Goal: Task Accomplishment & Management: Complete application form

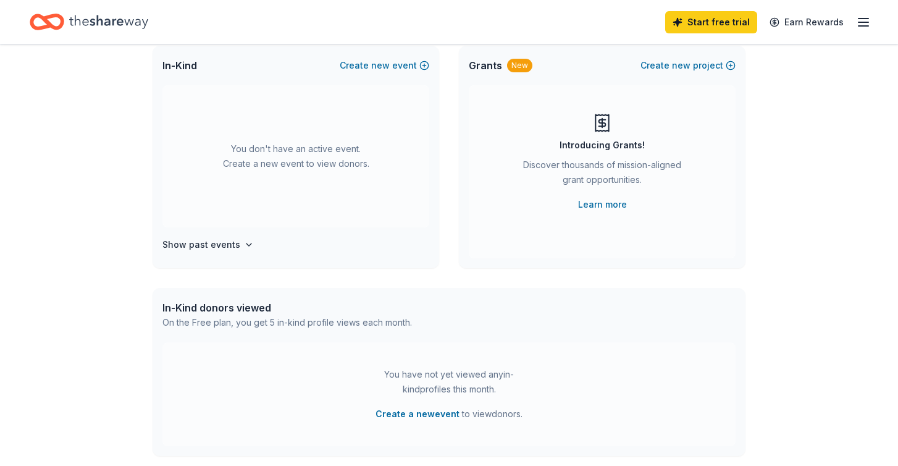
scroll to position [68, 0]
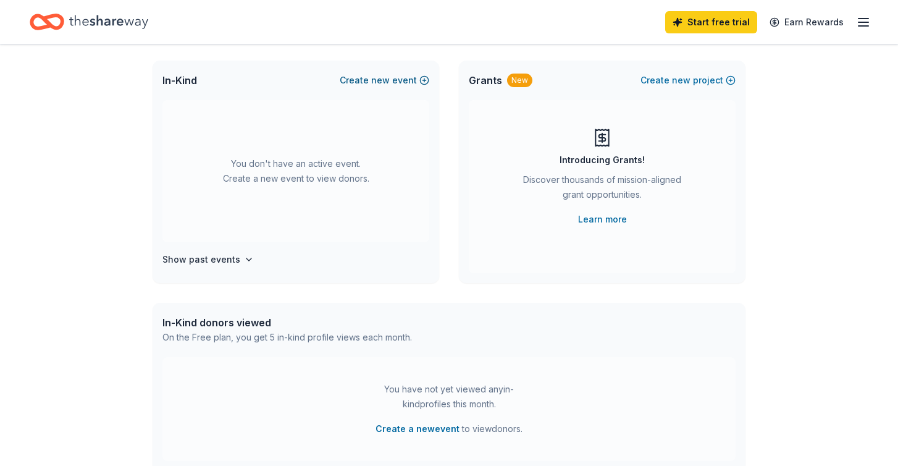
click at [395, 80] on button "Create new event" at bounding box center [385, 80] width 90 height 15
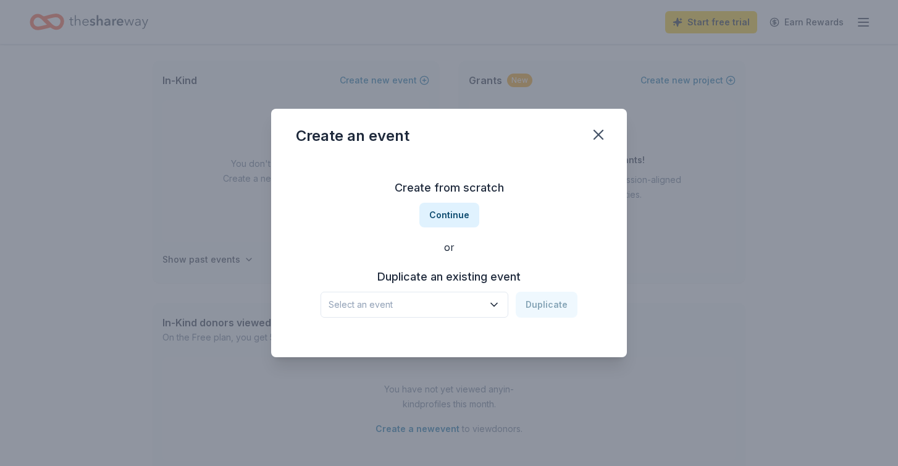
click at [450, 303] on span "Select an event" at bounding box center [406, 304] width 154 height 15
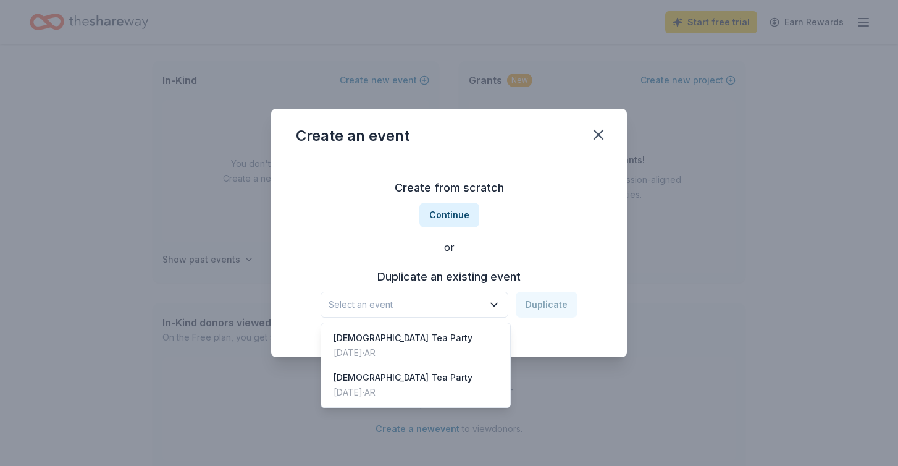
click at [451, 213] on div "Create from scratch Continue or Duplicate an existing event Select an event Dup…" at bounding box center [449, 247] width 306 height 179
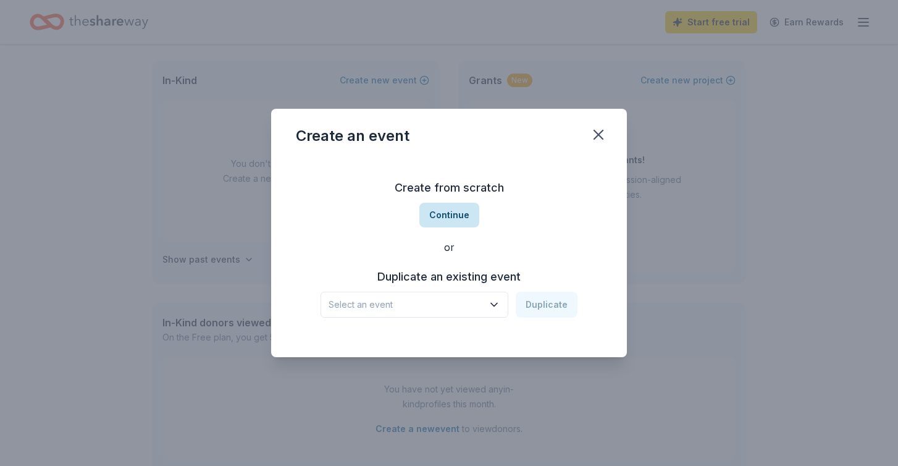
click at [451, 216] on button "Continue" at bounding box center [450, 215] width 60 height 25
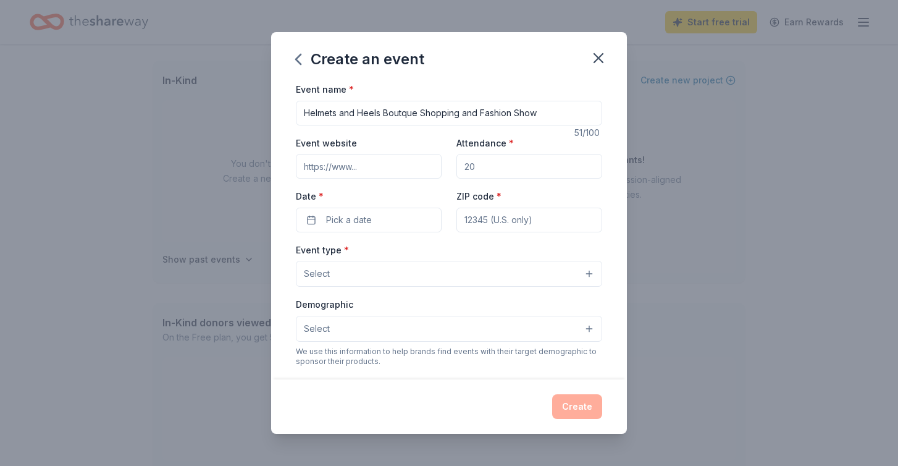
type input "Helmets and Heels Boutque Shopping and Fashion Show"
paste input "https://www.empactone.org/helmets-and-heels"
type input "https://www.empactone.org/helmets-and-heels"
click at [524, 166] on input "Attendance *" at bounding box center [530, 166] width 146 height 25
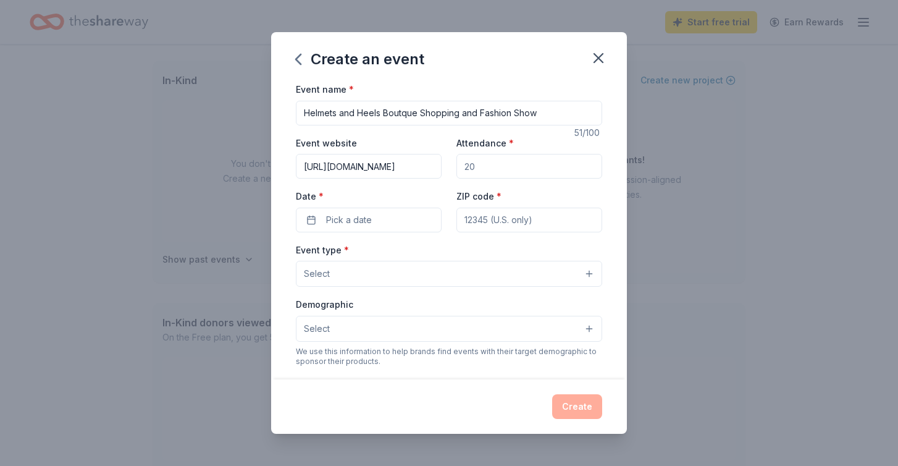
click at [524, 166] on input "Attendance *" at bounding box center [530, 166] width 146 height 25
type input "3"
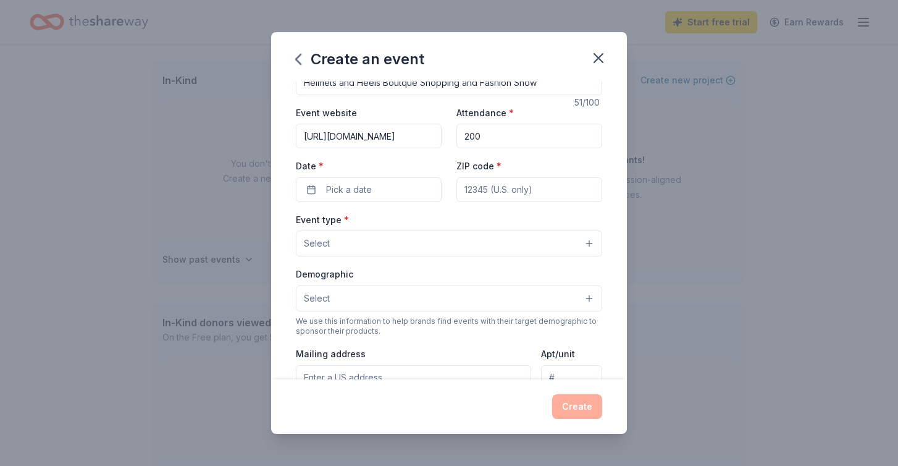
scroll to position [38, 0]
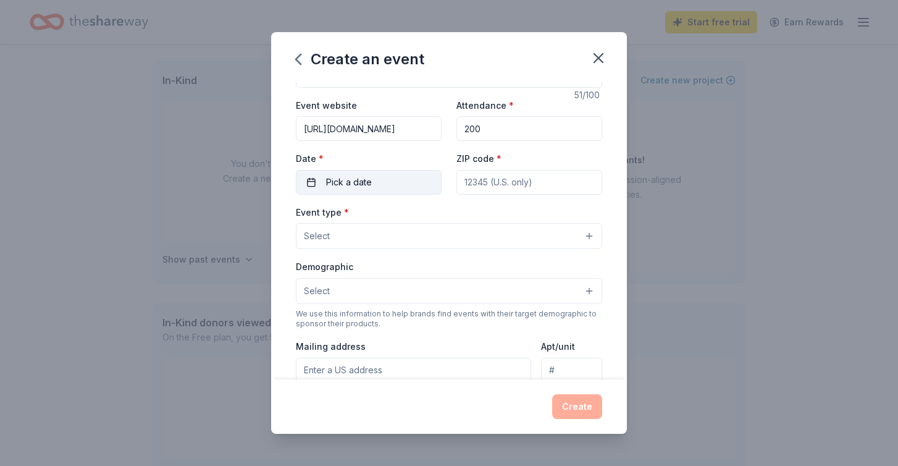
type input "200"
click at [350, 184] on span "Pick a date" at bounding box center [349, 182] width 46 height 15
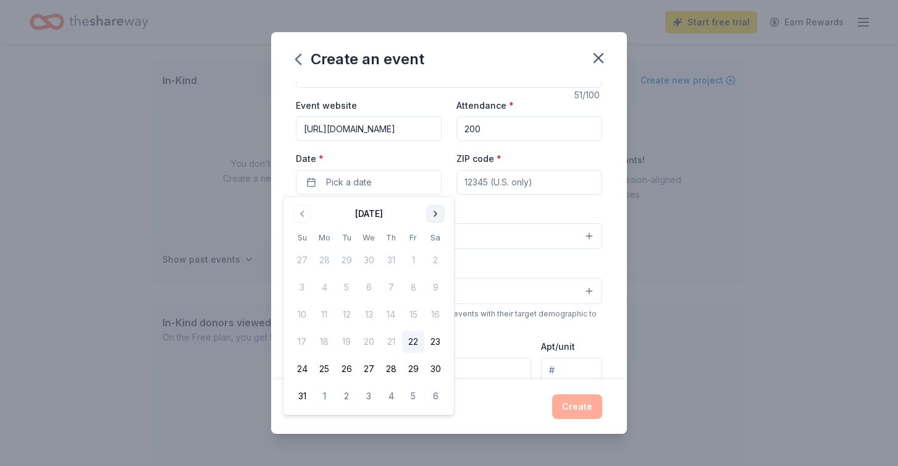
click at [431, 212] on button "Go to next month" at bounding box center [435, 213] width 17 height 17
click at [348, 339] on button "23" at bounding box center [346, 342] width 22 height 22
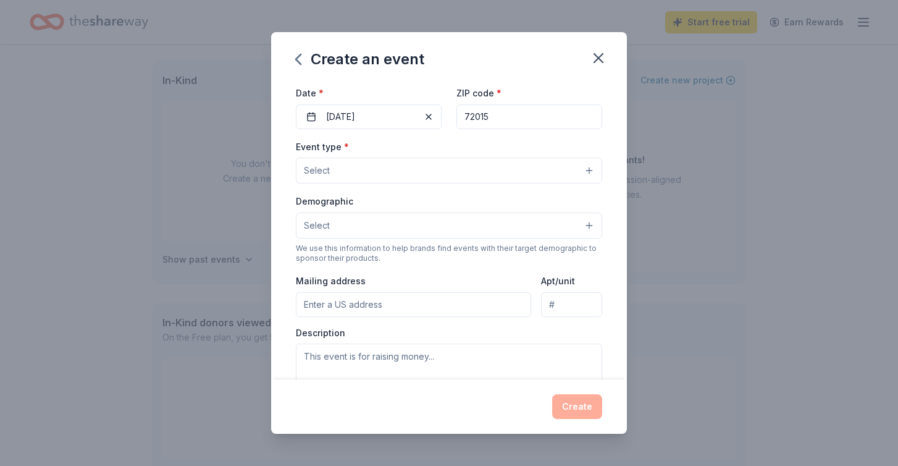
scroll to position [107, 0]
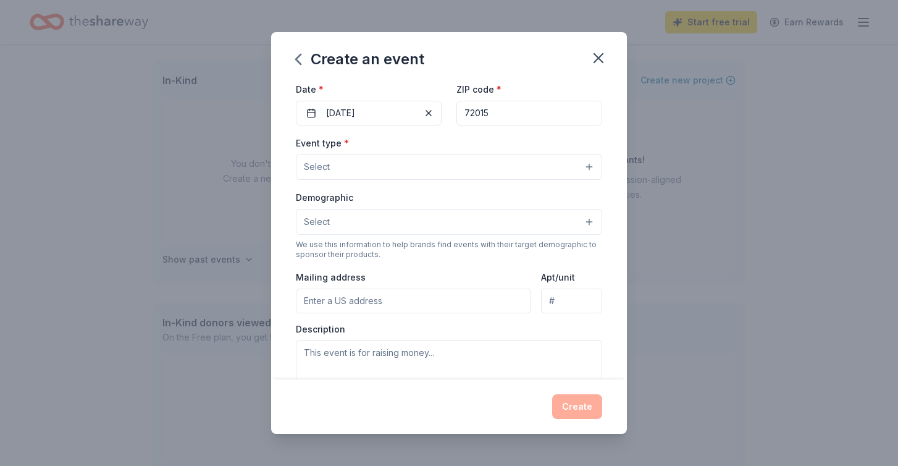
type input "72015"
click at [413, 171] on button "Select" at bounding box center [449, 167] width 306 height 26
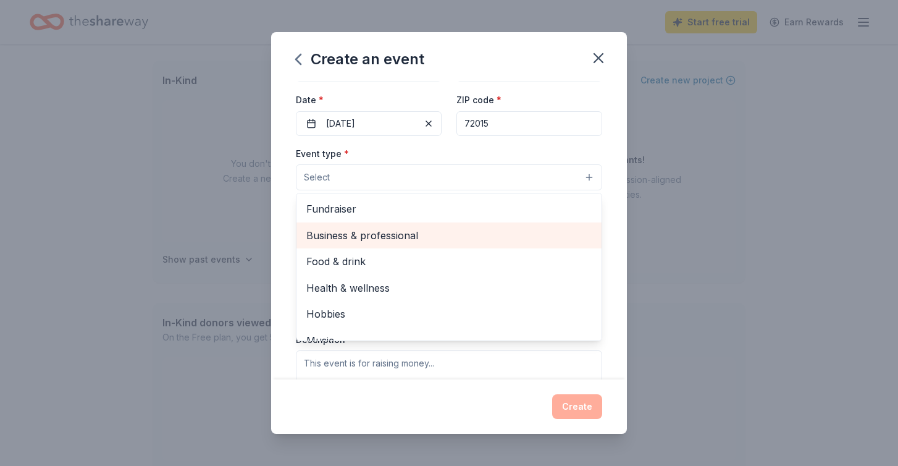
scroll to position [0, 0]
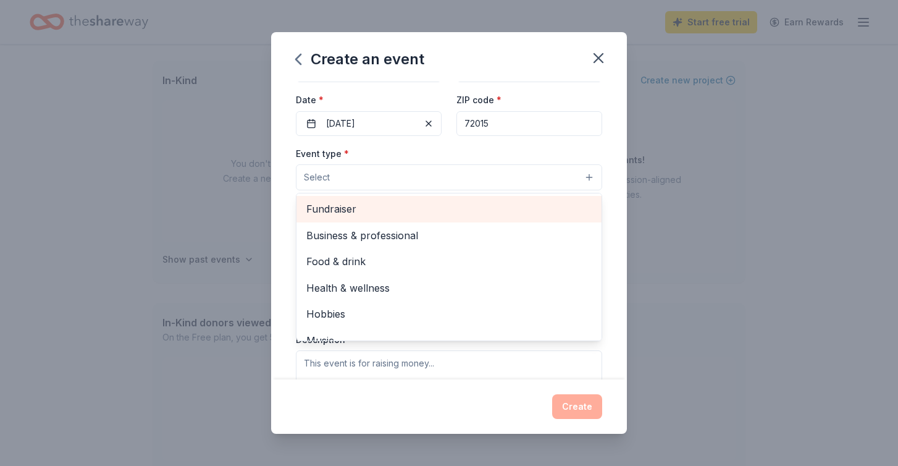
click at [346, 210] on span "Fundraiser" at bounding box center [448, 209] width 285 height 16
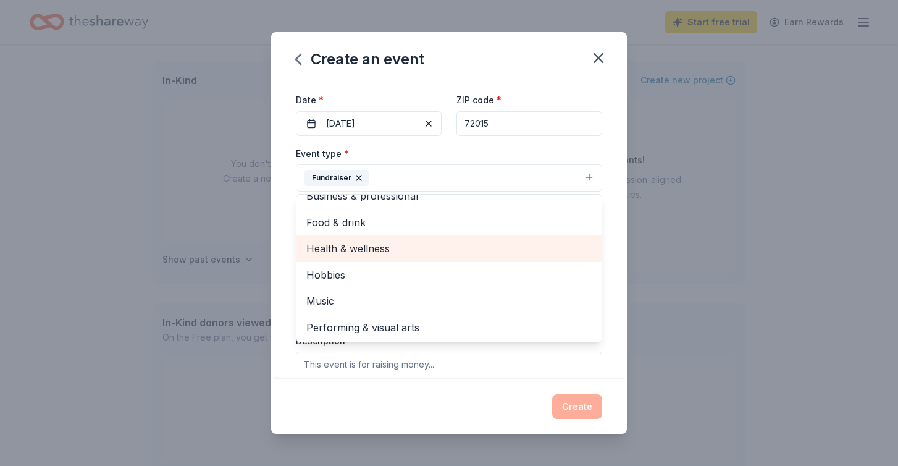
scroll to position [14, 0]
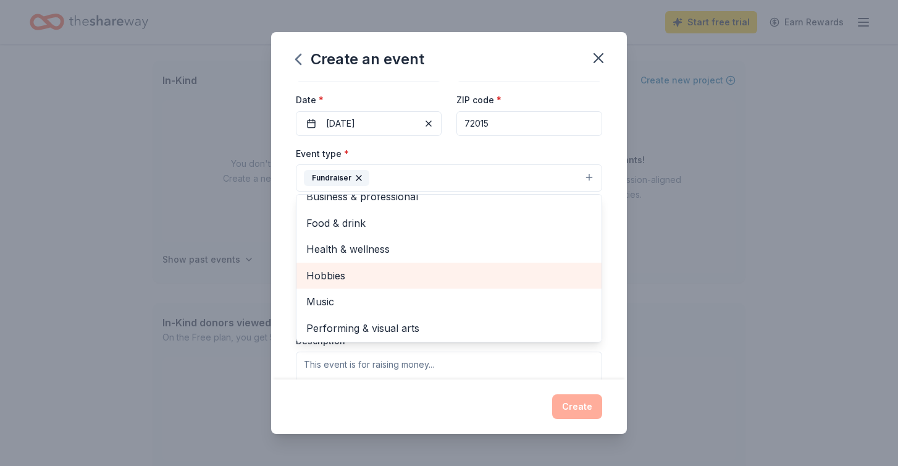
click at [327, 280] on span "Hobbies" at bounding box center [448, 276] width 285 height 16
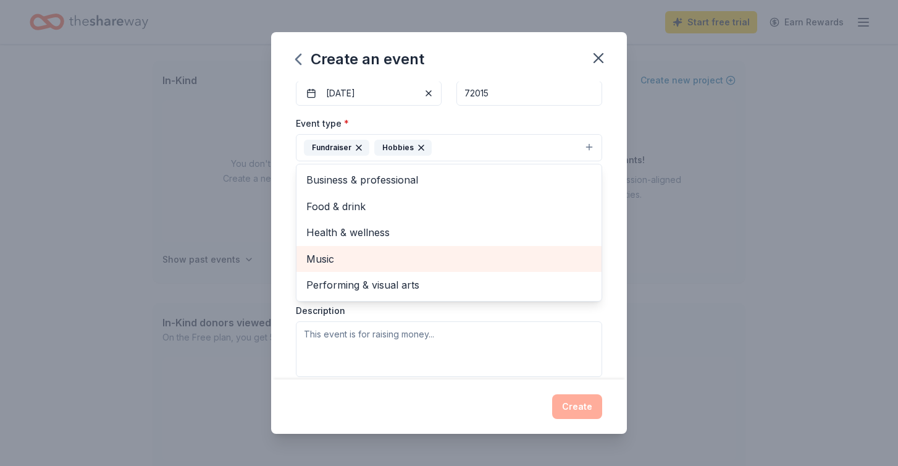
scroll to position [130, 0]
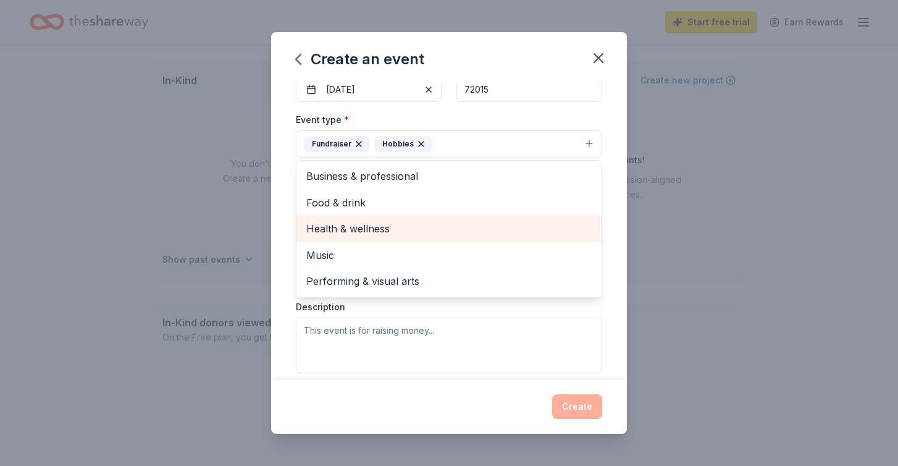
click at [331, 234] on span "Health & wellness" at bounding box center [448, 229] width 285 height 16
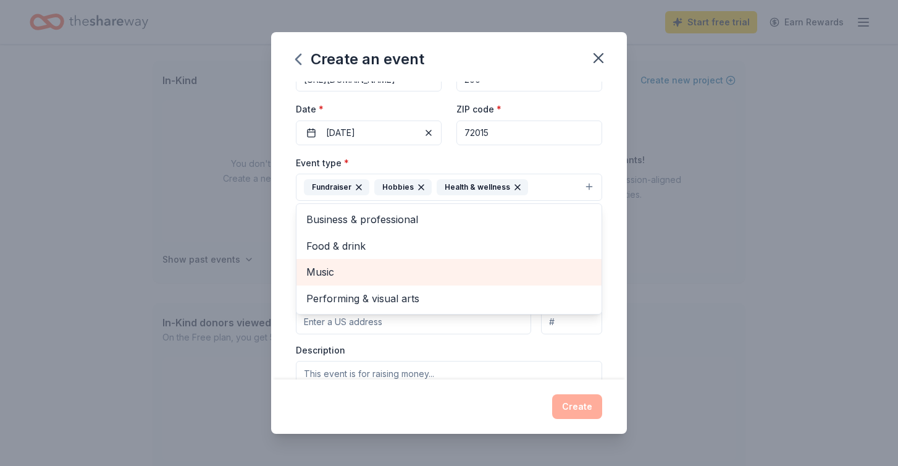
scroll to position [74, 0]
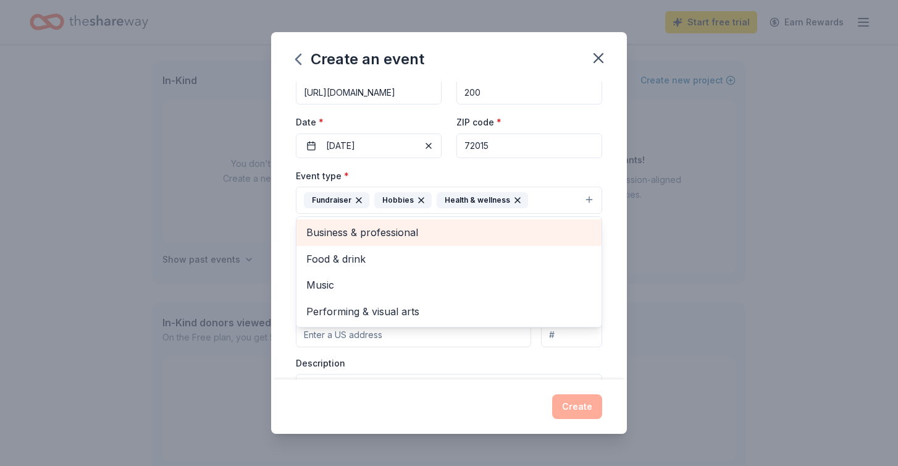
click at [336, 229] on span "Business & professional" at bounding box center [448, 232] width 285 height 16
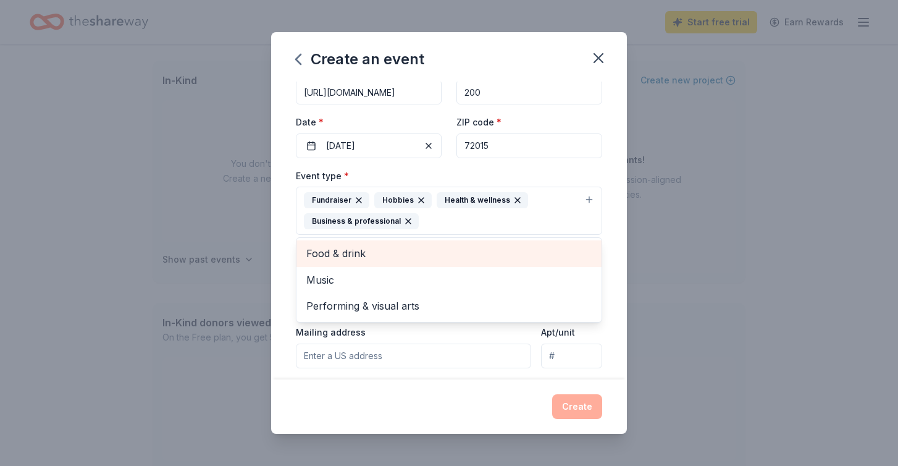
click at [280, 232] on div "Event name * Helmets and Heels Boutque Shopping and Fashion Show 51 /100 Event …" at bounding box center [449, 231] width 356 height 298
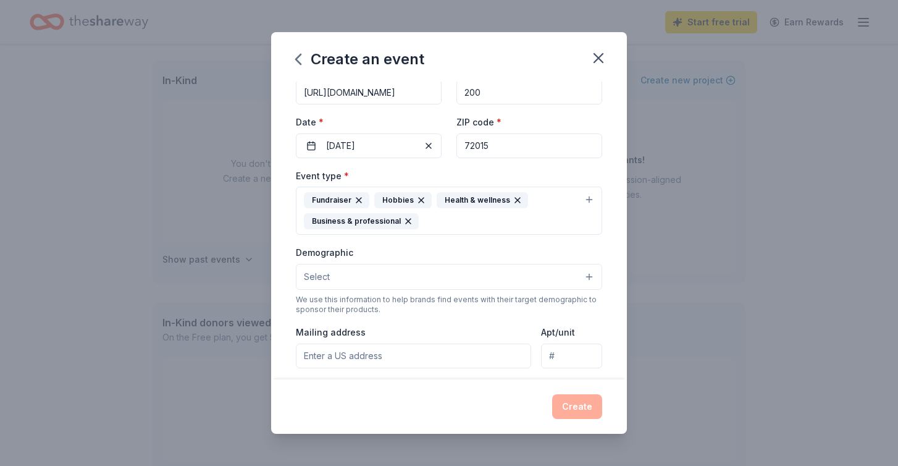
click at [362, 283] on button "Select" at bounding box center [449, 277] width 306 height 26
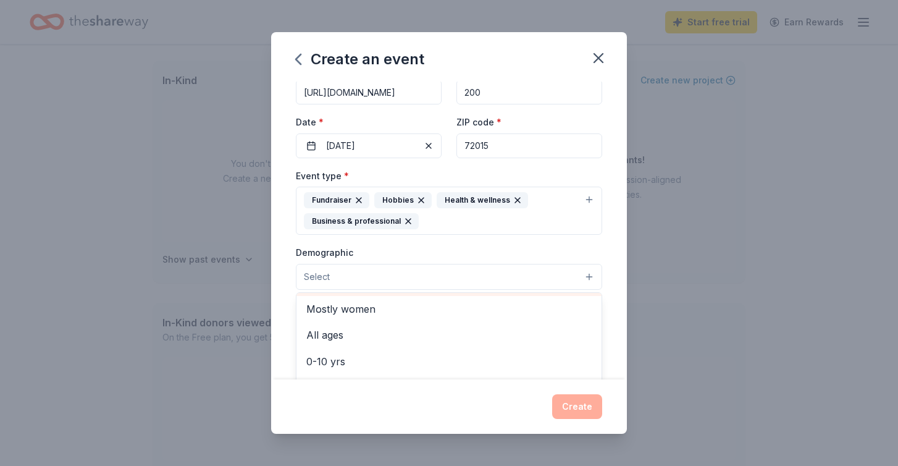
scroll to position [51, 0]
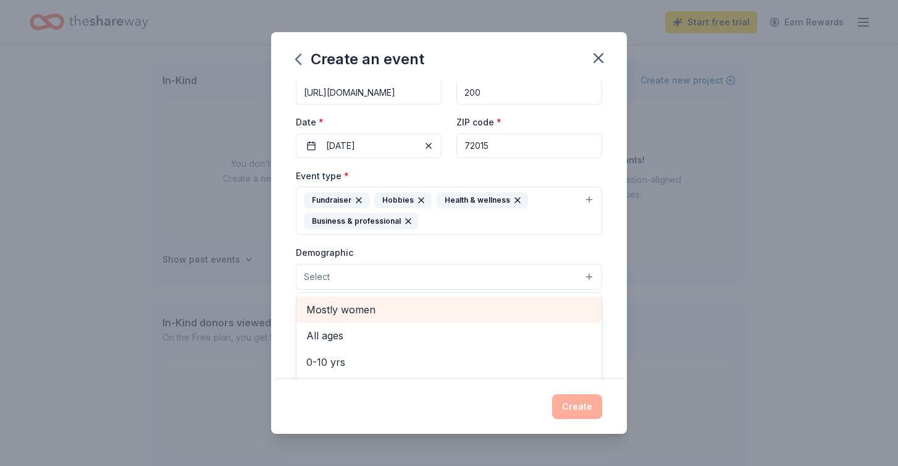
click at [364, 310] on span "Mostly women" at bounding box center [448, 309] width 285 height 16
click at [364, 310] on span "All ages" at bounding box center [448, 311] width 285 height 16
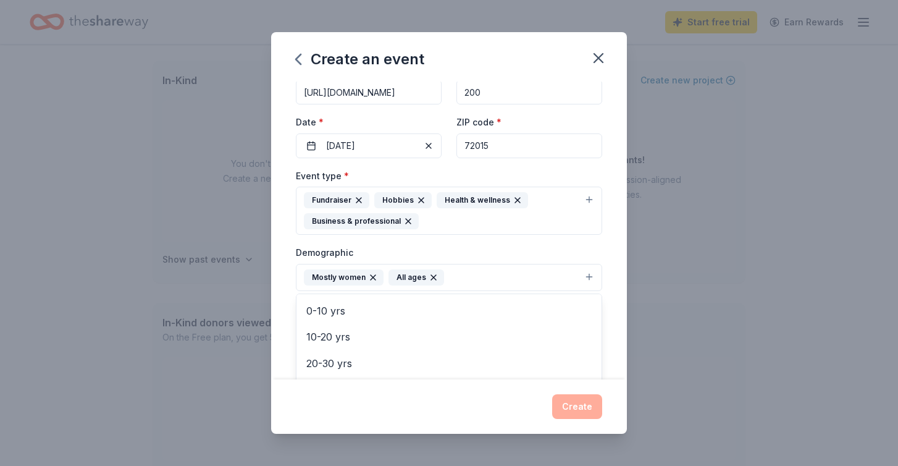
click at [277, 250] on div "Event name * Helmets and Heels Boutque Shopping and Fashion Show 51 /100 Event …" at bounding box center [449, 231] width 356 height 298
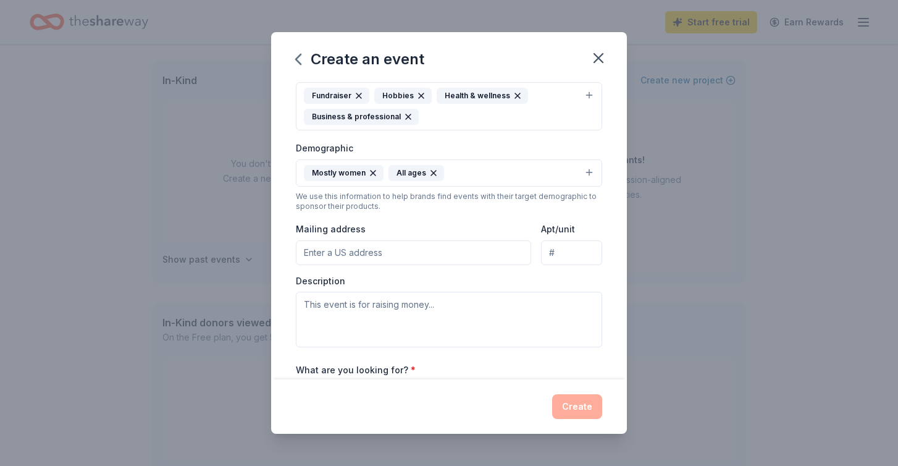
scroll to position [198, 0]
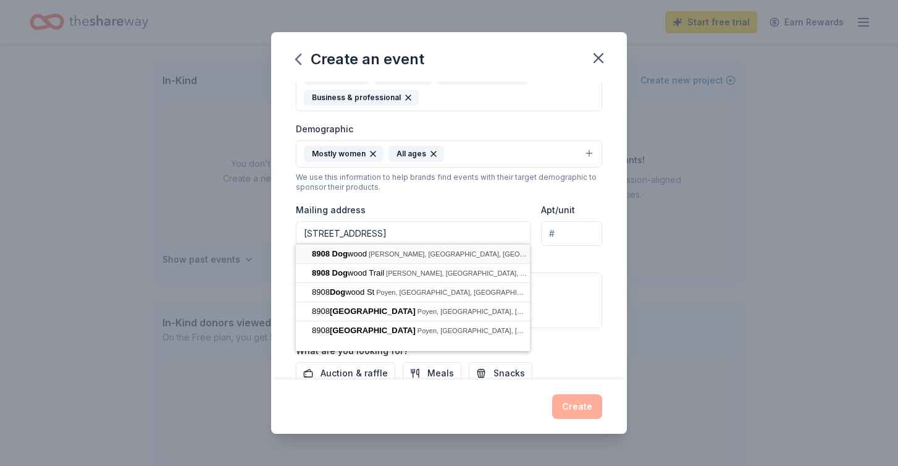
type input "8908 Dogwood, Tull, AR, 72015"
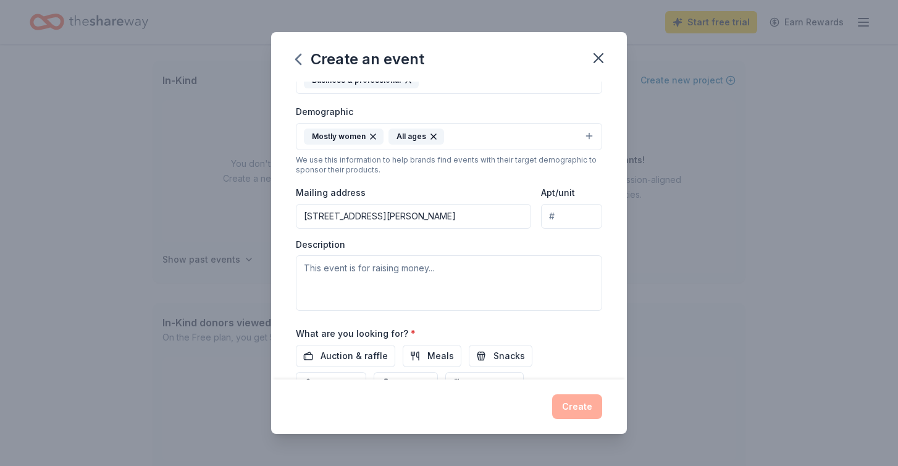
scroll to position [217, 0]
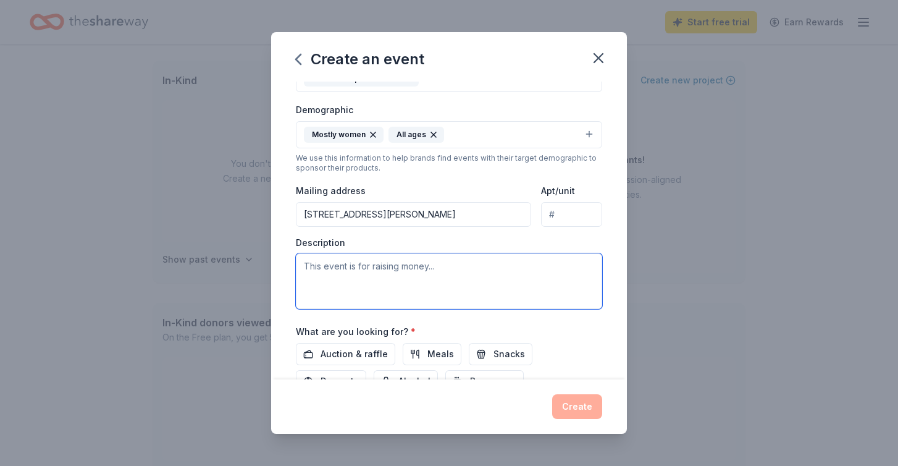
click at [365, 277] on textarea at bounding box center [449, 281] width 306 height 56
paste textarea "Helmets and Heels is Back for 2025! The EMpact One Foundation wants to help you…"
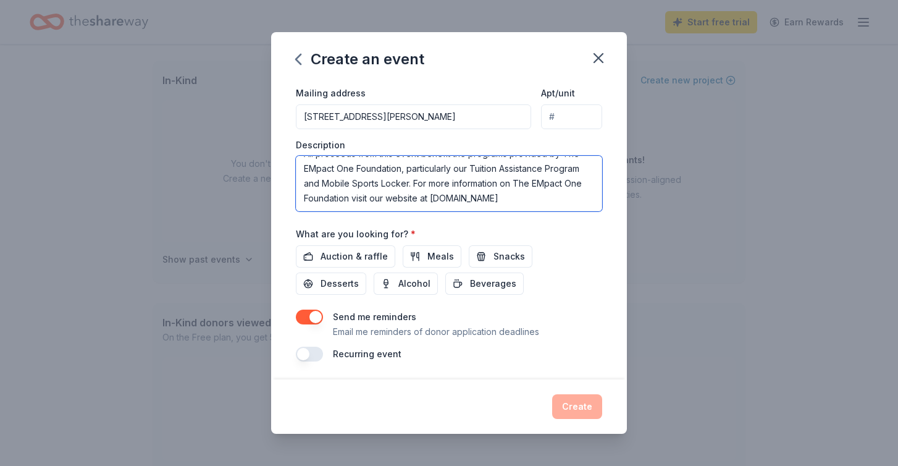
scroll to position [313, 0]
type textarea "Helmets and Heels is Back for 2025! The EMpact One Foundation wants to help you…"
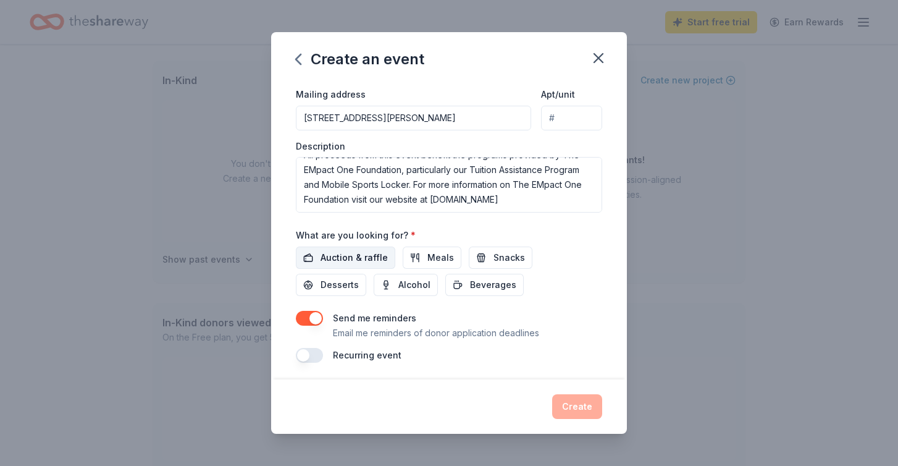
click at [363, 253] on span "Auction & raffle" at bounding box center [354, 257] width 67 height 15
click at [416, 252] on button "Meals" at bounding box center [432, 258] width 59 height 22
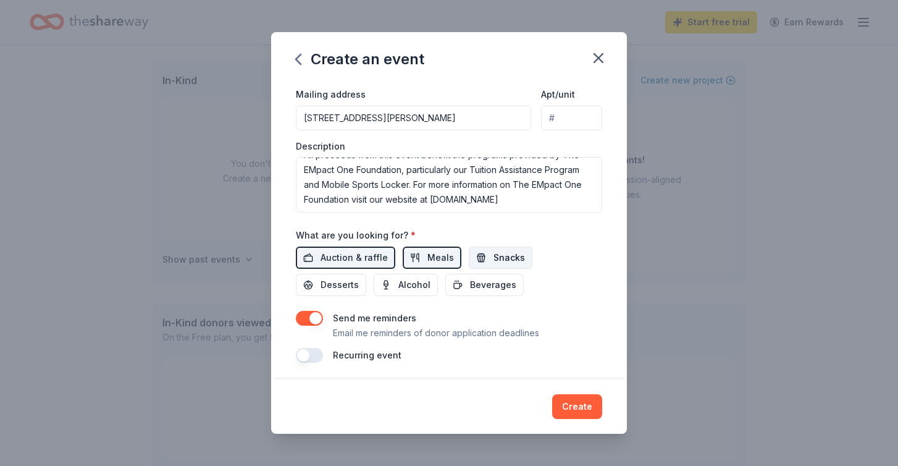
click at [478, 258] on button "Snacks" at bounding box center [501, 258] width 64 height 22
click at [359, 277] on span "Desserts" at bounding box center [340, 284] width 38 height 15
click at [398, 286] on span "Alcohol" at bounding box center [414, 284] width 32 height 15
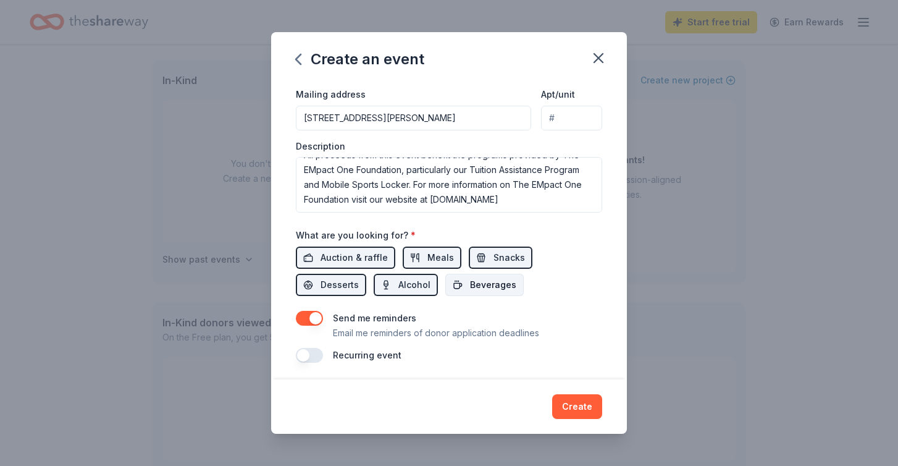
click at [470, 287] on span "Beverages" at bounding box center [493, 284] width 46 height 15
click at [578, 407] on button "Create" at bounding box center [577, 406] width 50 height 25
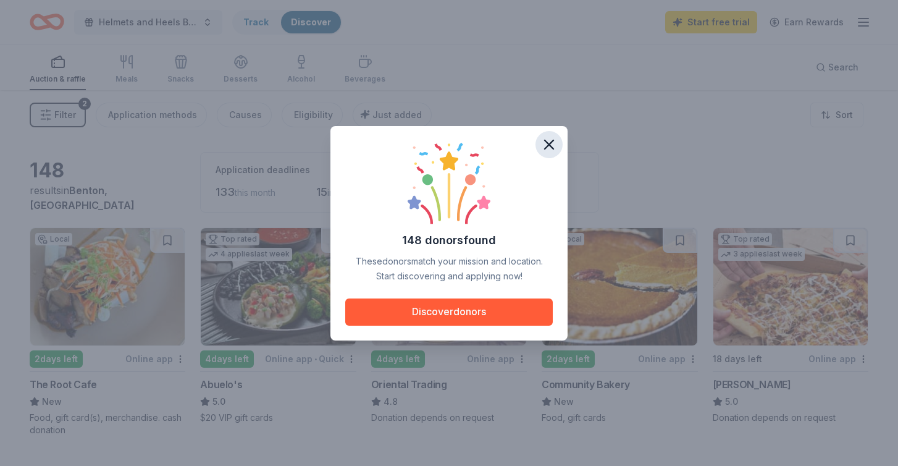
click at [549, 148] on icon "button" at bounding box center [549, 144] width 17 height 17
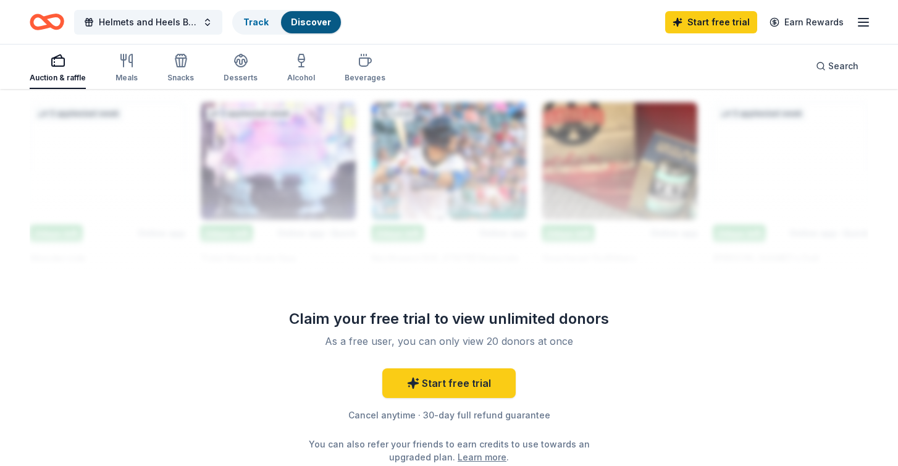
scroll to position [1120, 0]
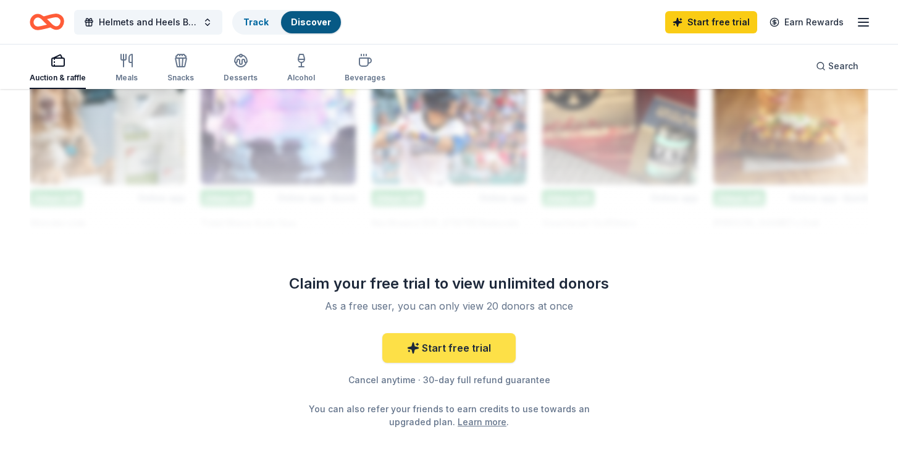
click at [447, 344] on link "Start free trial" at bounding box center [448, 348] width 133 height 30
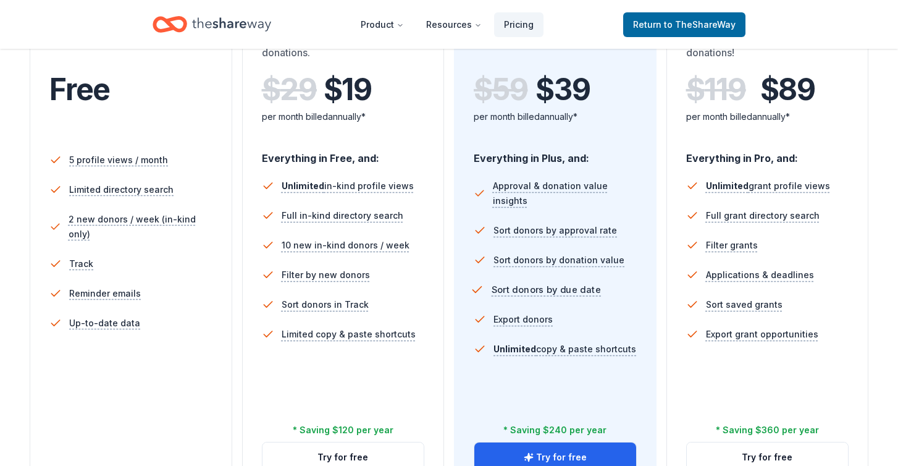
scroll to position [251, 0]
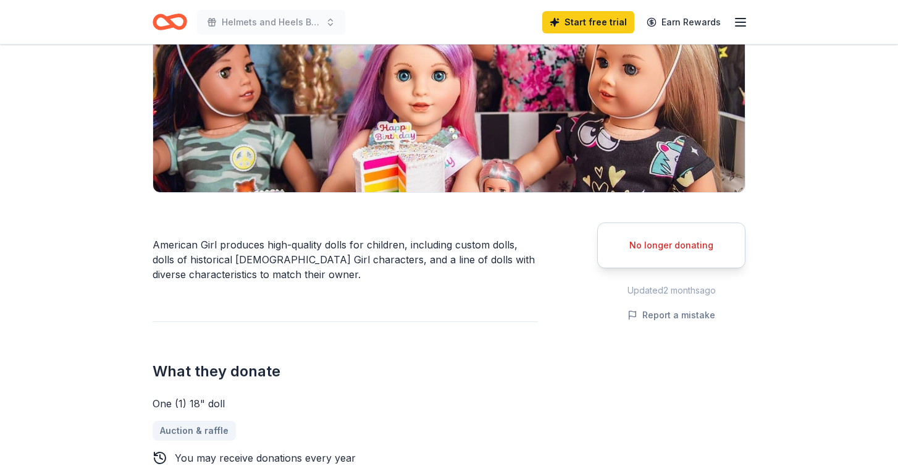
scroll to position [185, 0]
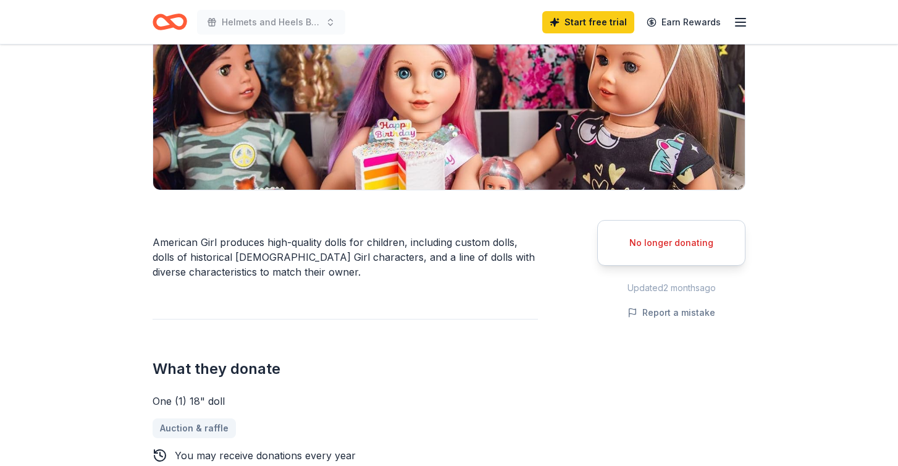
click at [655, 245] on div "No longer donating" at bounding box center [671, 242] width 117 height 15
